Goal: Task Accomplishment & Management: Use online tool/utility

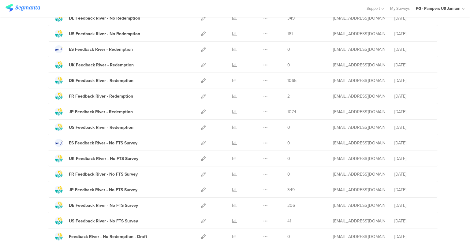
scroll to position [243, 0]
click at [263, 51] on icon at bounding box center [265, 50] width 5 height 5
click at [201, 48] on icon at bounding box center [203, 50] width 5 height 5
click at [201, 64] on icon at bounding box center [203, 65] width 5 height 5
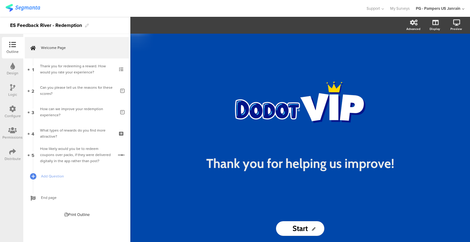
click at [11, 134] on div at bounding box center [12, 131] width 20 height 8
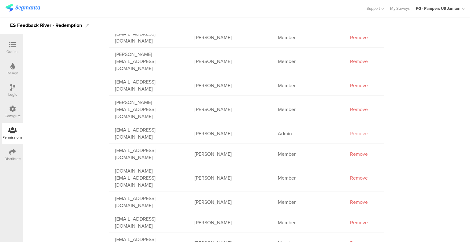
scroll to position [345, 0]
click at [352, 151] on div "Remove" at bounding box center [359, 154] width 31 height 7
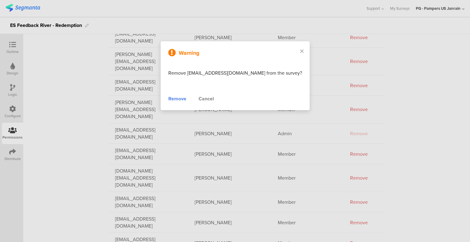
click at [180, 100] on div "Remove" at bounding box center [177, 98] width 18 height 7
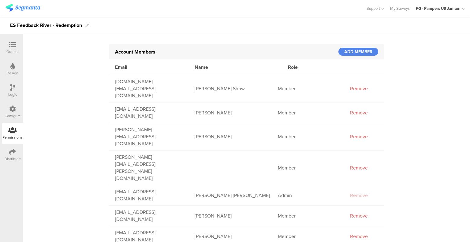
scroll to position [0, 0]
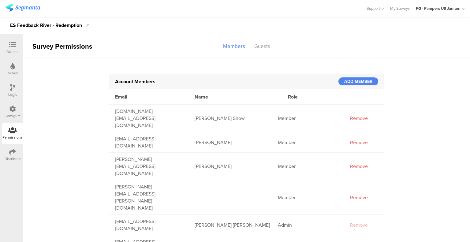
click at [13, 155] on div at bounding box center [12, 153] width 7 height 8
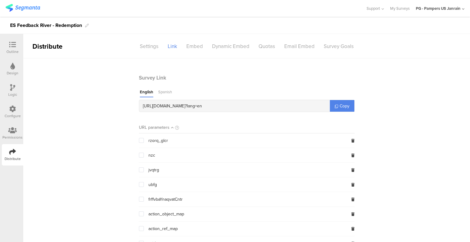
click at [166, 92] on div "Spanish" at bounding box center [165, 93] width 14 height 8
click at [336, 106] on icon at bounding box center [336, 106] width 3 height 3
click at [189, 45] on div "Embed" at bounding box center [195, 46] width 26 height 11
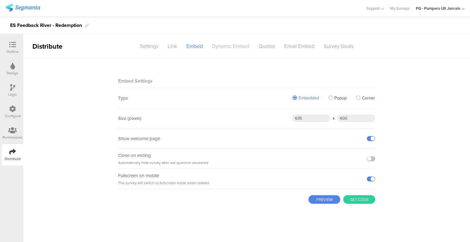
click at [229, 45] on div "Dynamic Embed" at bounding box center [231, 46] width 47 height 11
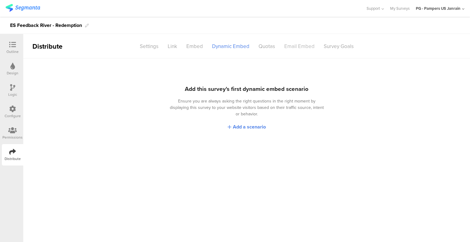
click at [305, 50] on div "Email Embed" at bounding box center [300, 46] width 40 height 11
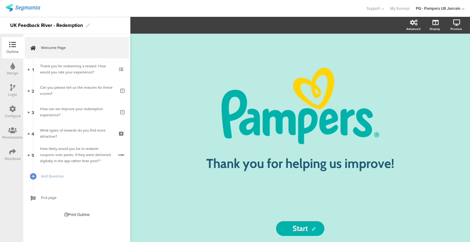
click at [12, 161] on div "Distribute" at bounding box center [13, 159] width 16 height 6
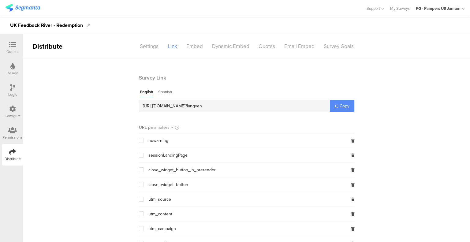
click at [344, 107] on span "Copy" at bounding box center [345, 106] width 10 height 6
click at [151, 44] on div "Settings" at bounding box center [149, 46] width 28 height 11
